Goal: Information Seeking & Learning: Learn about a topic

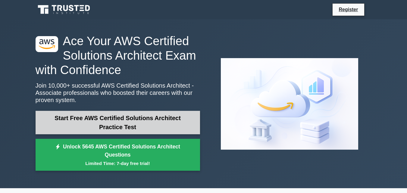
click at [159, 129] on link "Start Free AWS Certified Solutions Architect Practice Test" at bounding box center [118, 123] width 165 height 24
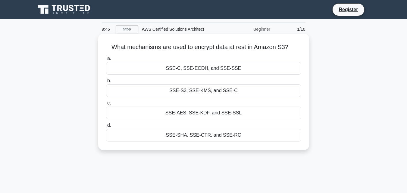
drag, startPoint x: 107, startPoint y: 45, endPoint x: 250, endPoint y: 138, distance: 170.2
click at [250, 138] on div "What mechanisms are used to encrypt data at rest in Amazon S3? .spinner_0XTQ{tr…" at bounding box center [204, 91] width 206 height 111
copy div "What mechanisms are used to encrypt data at rest in Amazon S3? .spinner_0XTQ{tr…"
click at [209, 91] on div "SSE-S3, SSE-KMS, and SSE-C" at bounding box center [203, 90] width 195 height 13
click at [106, 83] on input "b. SSE-S3, SSE-KMS, and SSE-C" at bounding box center [106, 81] width 0 height 4
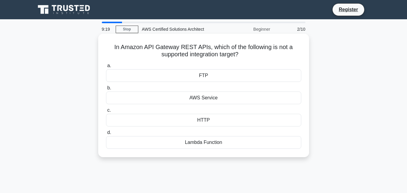
click at [182, 61] on div "a. FTP b. AWS Service c." at bounding box center [203, 105] width 202 height 89
drag, startPoint x: 110, startPoint y: 47, endPoint x: 236, endPoint y: 147, distance: 160.2
click at [236, 147] on div "In Amazon API Gateway REST APIs, which of the following is not a supported inte…" at bounding box center [204, 95] width 206 height 119
copy div "In Amazon API Gateway REST APIs, which of the following is not a supported inte…"
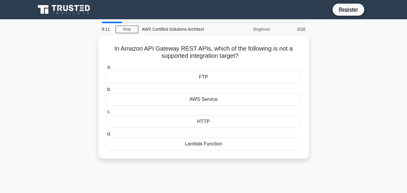
click at [355, 131] on div "In Amazon API Gateway REST APIs, which of the following is not a supported inte…" at bounding box center [203, 100] width 343 height 131
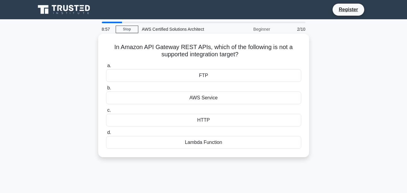
click at [208, 77] on div "FTP" at bounding box center [203, 75] width 195 height 13
click at [106, 68] on input "a. FTP" at bounding box center [106, 66] width 0 height 4
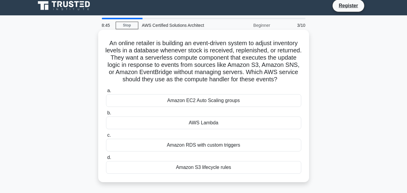
scroll to position [4, 0]
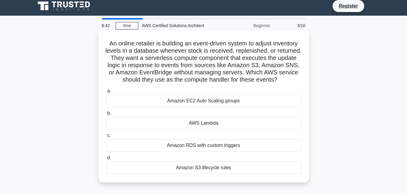
drag, startPoint x: 105, startPoint y: 42, endPoint x: 279, endPoint y: 186, distance: 225.5
click at [279, 180] on div "An online retailer is building an event-driven system to adjust inventory level…" at bounding box center [204, 107] width 206 height 148
copy div "An online retailer is building an event-driven system to adjust inventory level…"
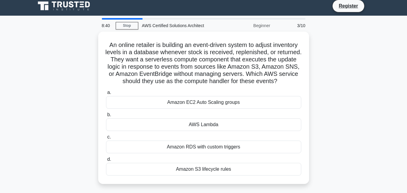
click at [346, 130] on div "An online retailer is building an event-driven system to adjust inventory level…" at bounding box center [203, 112] width 343 height 160
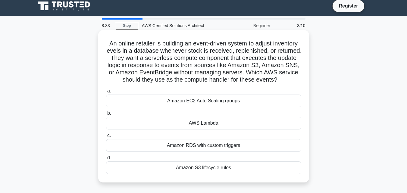
click at [192, 130] on div "AWS Lambda" at bounding box center [203, 123] width 195 height 13
click at [106, 115] on input "b. AWS Lambda" at bounding box center [106, 113] width 0 height 4
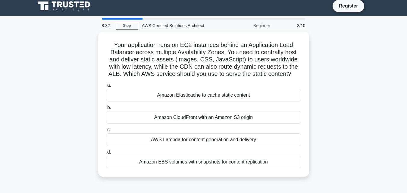
scroll to position [0, 0]
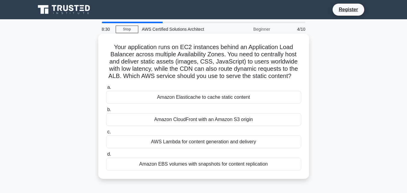
drag, startPoint x: 108, startPoint y: 39, endPoint x: 277, endPoint y: 168, distance: 212.4
click at [277, 168] on div "Your application runs on EC2 instances behind an Application Load Balancer acro…" at bounding box center [204, 106] width 206 height 140
copy div "Your application runs on EC2 instances behind an Application Load Balancer acro…"
click at [187, 119] on div "Amazon CloudFront with an Amazon S3 origin" at bounding box center [203, 119] width 195 height 13
click at [106, 112] on input "b. Amazon CloudFront with an Amazon S3 origin" at bounding box center [106, 110] width 0 height 4
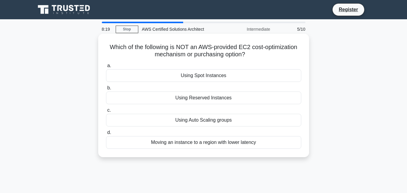
drag, startPoint x: 105, startPoint y: 47, endPoint x: 266, endPoint y: 157, distance: 194.4
click at [266, 157] on div "Which of the following is NOT an AWS-provided EC2 cost-optimization mechanism o…" at bounding box center [203, 96] width 211 height 124
copy div "Which of the following is NOT an AWS-provided EC2 cost-optimization mechanism o…"
click at [173, 142] on div "Moving an instance to a region with lower latency" at bounding box center [203, 142] width 195 height 13
click at [106, 135] on input "d. Moving an instance to a region with lower latency" at bounding box center [106, 133] width 0 height 4
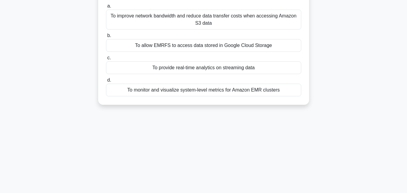
scroll to position [68, 0]
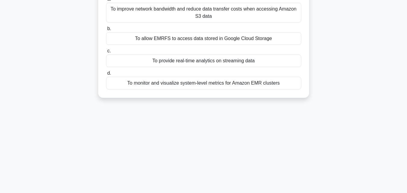
drag, startPoint x: 105, startPoint y: 42, endPoint x: 335, endPoint y: 156, distance: 256.1
click at [335, 156] on div "8:07 Stop AWS Certified Solutions Architect Intermediate 6/10 In Amazon EMR, wh…" at bounding box center [203, 104] width 343 height 301
copy div "In Amazon EMR, what is the primary purpose of enabling the optional Ganglia com…"
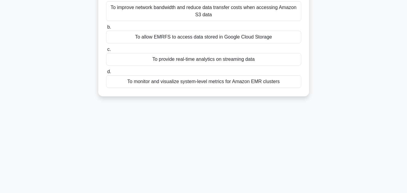
click at [171, 79] on div "To monitor and visualize system-level metrics for Amazon EMR clusters" at bounding box center [203, 81] width 195 height 13
click at [106, 74] on input "d. To monitor and visualize system-level metrics for Amazon EMR clusters" at bounding box center [106, 72] width 0 height 4
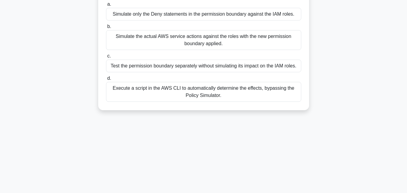
scroll to position [111, 0]
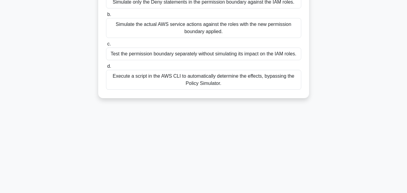
drag, startPoint x: 111, startPoint y: 42, endPoint x: 277, endPoint y: 181, distance: 216.6
click at [277, 181] on div "7:53 Stop AWS Certified Solutions Architect Intermediate 7/10 Your organization…" at bounding box center [203, 61] width 343 height 301
copy div "Your organization plans to attach a new permissions boundary to several existin…"
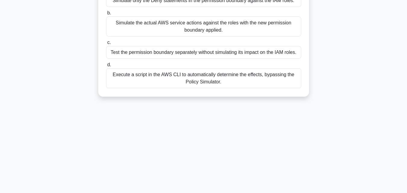
click at [154, 27] on div "Simulate the actual AWS service actions against the roles with the new permissi…" at bounding box center [203, 27] width 195 height 20
click at [106, 15] on input "b. Simulate the actual AWS service actions against the roles with the new permi…" at bounding box center [106, 13] width 0 height 4
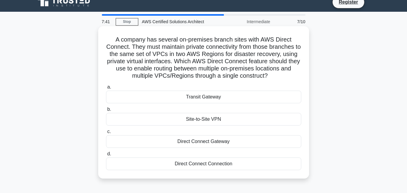
scroll to position [0, 0]
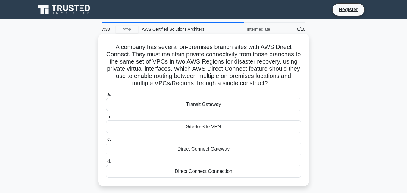
drag, startPoint x: 114, startPoint y: 46, endPoint x: 246, endPoint y: 175, distance: 184.7
click at [246, 175] on div "A company has several on-premises branch sites with AWS Direct Connect. They mu…" at bounding box center [204, 110] width 206 height 148
copy div "A company has several on-premises branch sites with AWS Direct Connect. They mu…"
click at [196, 150] on div "Direct Connect Gateway" at bounding box center [203, 149] width 195 height 13
click at [106, 141] on input "c. Direct Connect Gateway" at bounding box center [106, 139] width 0 height 4
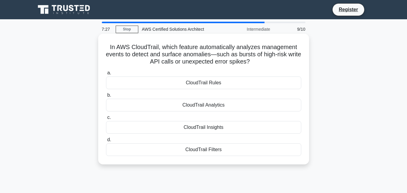
drag, startPoint x: 105, startPoint y: 42, endPoint x: 233, endPoint y: 159, distance: 173.1
click at [233, 159] on div "In AWS CloudTrail, which feature automatically analyzes management events to de…" at bounding box center [204, 99] width 206 height 126
copy div "In AWS CloudTrail, which feature automatically analyzes management events to de…"
click at [202, 128] on div "CloudTrail Insights" at bounding box center [203, 127] width 195 height 13
click at [106, 120] on input "c. CloudTrail Insights" at bounding box center [106, 118] width 0 height 4
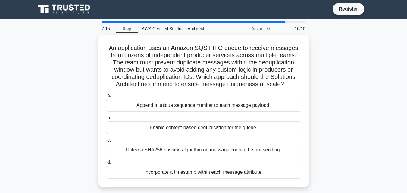
scroll to position [132, 0]
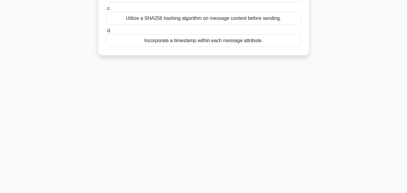
drag, startPoint x: 110, startPoint y: 43, endPoint x: 310, endPoint y: 103, distance: 209.4
click at [310, 103] on div "7:14 Stop AWS Certified Solutions Architect Advanced 10/10 An application uses …" at bounding box center [203, 39] width 343 height 301
copy div "An application uses an Amazon SQS FIFO queue to receive messages from dozens of…"
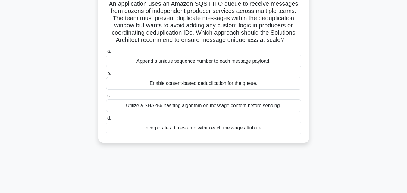
scroll to position [43, 0]
click at [183, 84] on div "Enable content-based deduplication for the queue." at bounding box center [203, 83] width 195 height 13
click at [106, 76] on input "b. Enable content-based deduplication for the queue." at bounding box center [106, 74] width 0 height 4
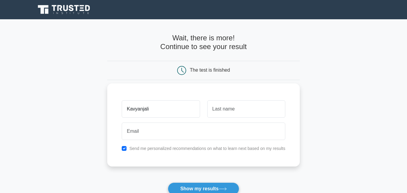
type input "Kavyanjali"
click at [244, 109] on input "text" at bounding box center [246, 108] width 78 height 17
type input "K B"
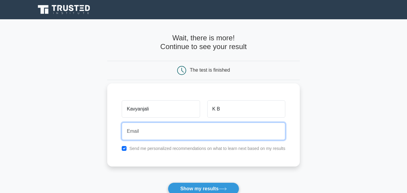
click at [216, 126] on input "email" at bounding box center [204, 131] width 164 height 17
type input "kavyakavyanajali@gmail.com"
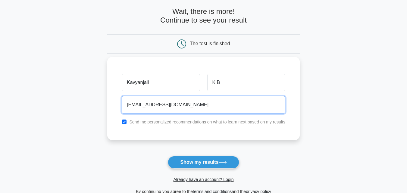
scroll to position [27, 0]
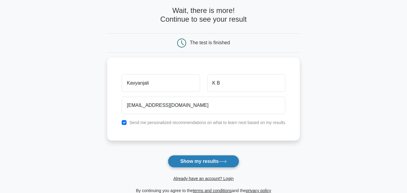
click at [207, 161] on button "Show my results" at bounding box center [203, 161] width 71 height 13
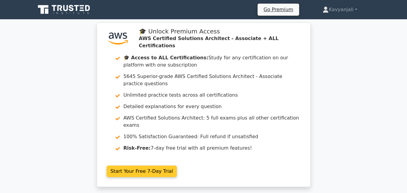
click at [135, 166] on link "Start Your Free 7-Day Trial" at bounding box center [142, 171] width 71 height 11
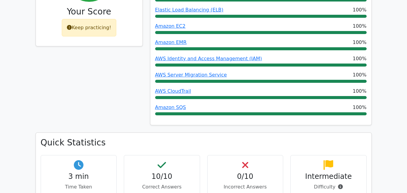
scroll to position [309, 0]
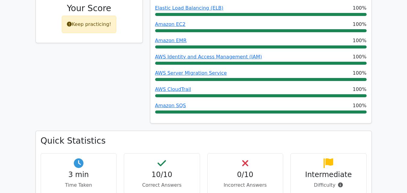
click at [102, 16] on div "Keep practicing!" at bounding box center [89, 24] width 55 height 17
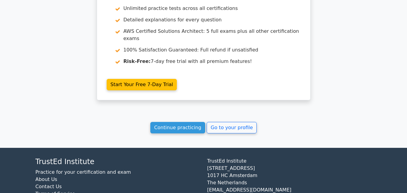
scroll to position [1016, 0]
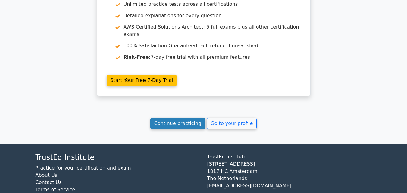
click at [186, 118] on link "Continue practicing" at bounding box center [177, 123] width 55 height 11
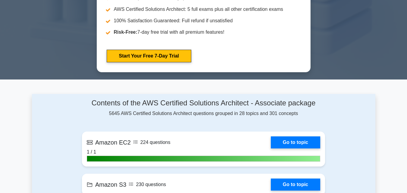
scroll to position [328, 0]
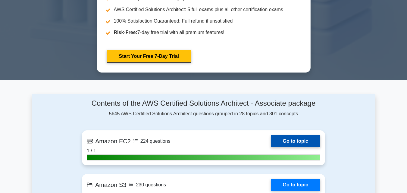
click at [303, 138] on link "Go to topic" at bounding box center [295, 141] width 49 height 12
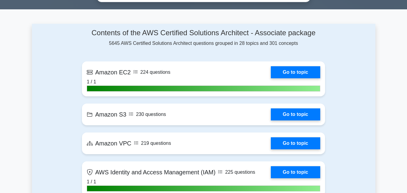
scroll to position [399, 0]
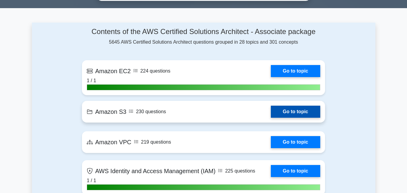
click at [286, 110] on link "Go to topic" at bounding box center [295, 112] width 49 height 12
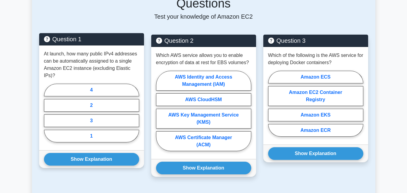
scroll to position [298, 0]
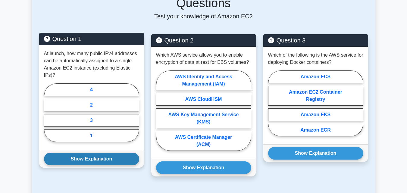
click at [84, 153] on button "Show Explanation" at bounding box center [91, 159] width 95 height 13
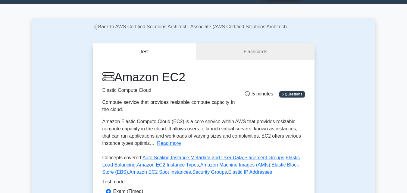
scroll to position [16, 0]
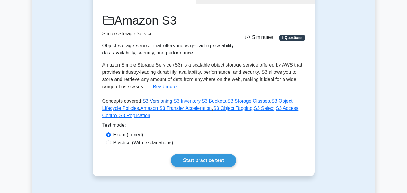
scroll to position [72, 0]
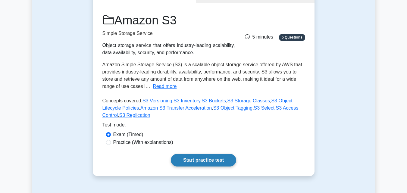
click at [200, 160] on link "Start practice test" at bounding box center [203, 160] width 65 height 13
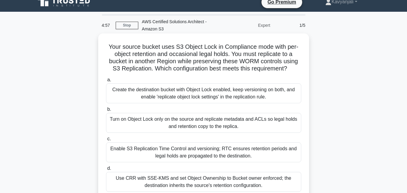
scroll to position [7, 0]
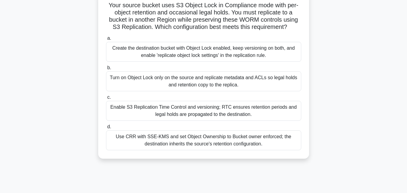
drag, startPoint x: 106, startPoint y: 44, endPoint x: 265, endPoint y: 188, distance: 215.0
click at [265, 188] on div "4:53 Stop AWS Certified Solutions Architect - Amazon S3 Expert 1/5 Your source …" at bounding box center [203, 121] width 343 height 301
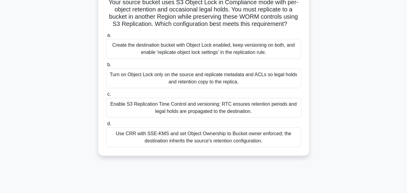
copy div "Your source bucket uses S3 Object Lock in Compliance mode with per-object reten…"
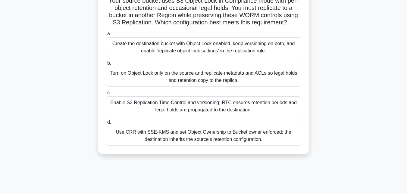
click at [150, 49] on div "Create the destination bucket with Object Lock enabled, keep versioning on both…" at bounding box center [203, 47] width 195 height 20
click at [106, 36] on input "a. Create the destination bucket with Object Lock enabled, keep versioning on b…" at bounding box center [106, 34] width 0 height 4
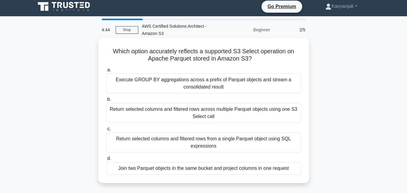
scroll to position [0, 0]
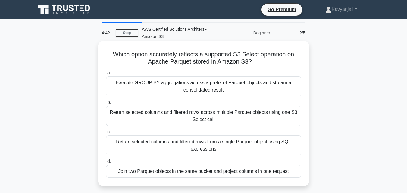
drag, startPoint x: 108, startPoint y: 49, endPoint x: 298, endPoint y: 174, distance: 226.5
click at [298, 174] on div "Which option accurately reflects a supported S3 Select operation on Apache Parq…" at bounding box center [204, 113] width 206 height 140
copy div "Which option accurately reflects a supported S3 Select operation on Apache Parq…"
click at [139, 140] on div "Return selected columns and filtered rows from a single Parquet object using SQ…" at bounding box center [203, 146] width 195 height 20
click at [106, 134] on input "c. Return selected columns and filtered rows from a single Parquet object using…" at bounding box center [106, 132] width 0 height 4
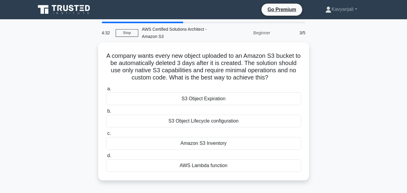
drag, startPoint x: 107, startPoint y: 54, endPoint x: 260, endPoint y: 185, distance: 201.5
click at [260, 185] on div "A company wants every new object uploaded to an Amazon S3 bucket to be automati…" at bounding box center [203, 114] width 343 height 145
copy div "A company wants every new object uploaded to an Amazon S3 bucket to be automati…"
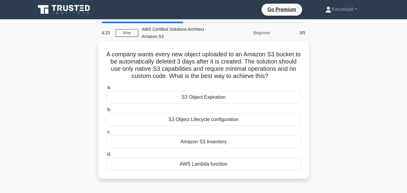
click at [135, 111] on label "b. S3 Object Lifecycle configuration" at bounding box center [203, 116] width 195 height 20
click at [106, 111] on input "b. S3 Object Lifecycle configuration" at bounding box center [106, 110] width 0 height 4
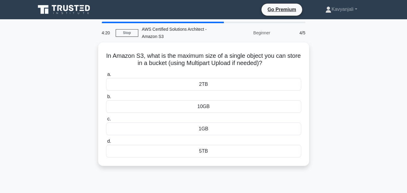
drag, startPoint x: 111, startPoint y: 54, endPoint x: 233, endPoint y: 185, distance: 179.1
click at [233, 185] on div "4:20 Stop AWS Certified Solutions Architect - Amazon S3 Beginner 4/5 In Amazon …" at bounding box center [203, 172] width 343 height 301
copy div "In Amazon S3, what is the maximum size of a single object you can store in a bu…"
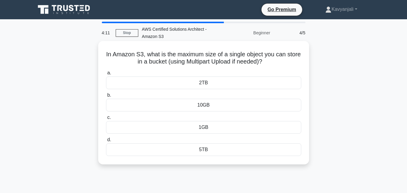
click at [212, 150] on div "5TB" at bounding box center [203, 149] width 195 height 13
click at [106, 142] on input "d. 5TB" at bounding box center [106, 140] width 0 height 4
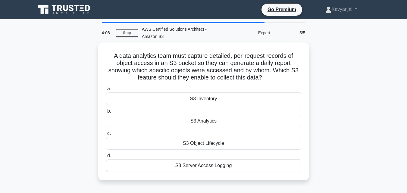
drag, startPoint x: 108, startPoint y: 53, endPoint x: 253, endPoint y: 183, distance: 194.8
click at [253, 183] on div "A data analytics team must capture detailed, per-request records of object acce…" at bounding box center [203, 114] width 343 height 145
copy div "A data analytics team must capture detailed, per-request records of object acce…"
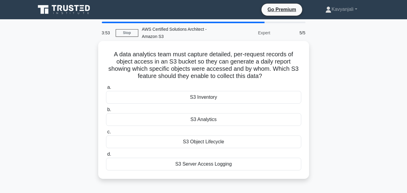
click at [207, 163] on div "S3 Server Access Logging" at bounding box center [203, 164] width 195 height 13
click at [106, 156] on input "d. S3 Server Access Logging" at bounding box center [106, 154] width 0 height 4
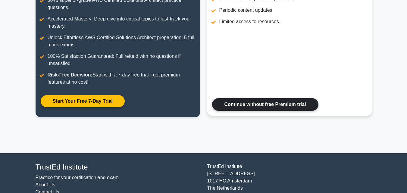
scroll to position [118, 0]
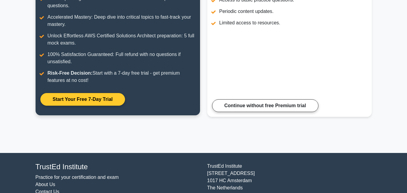
click at [112, 101] on link "Start Your Free 7-Day Trial" at bounding box center [82, 99] width 85 height 13
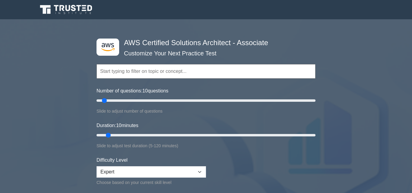
select select "expert"
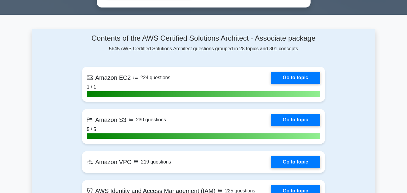
scroll to position [399, 0]
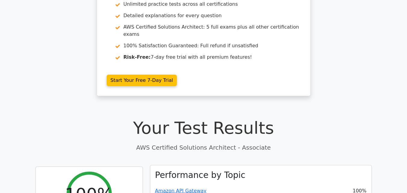
scroll to position [92, 0]
